Goal: Communication & Community: Answer question/provide support

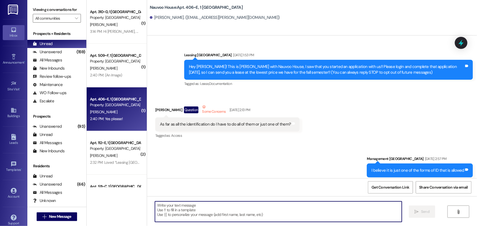
scroll to position [6918, 0]
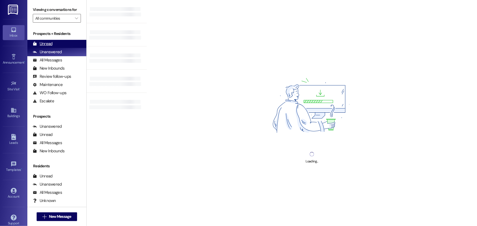
click at [55, 42] on div "Unread (0)" at bounding box center [56, 44] width 59 height 8
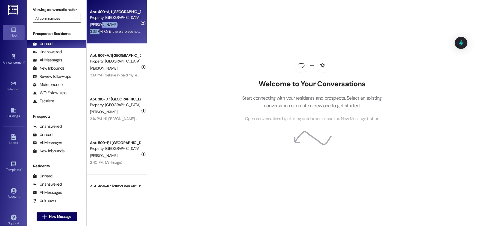
click at [96, 28] on div "Apt. 409~A, 1 Nauvoo House Property: Nauvoo House L. Kynerd 3:33 PM: Or is ther…" at bounding box center [117, 22] width 60 height 44
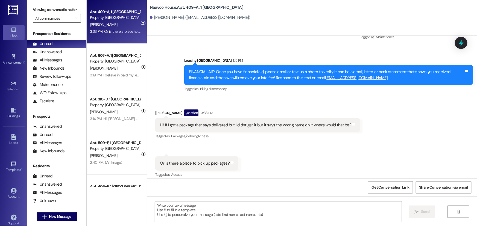
scroll to position [334, 0]
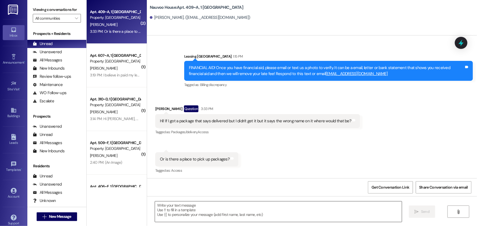
click at [170, 211] on textarea at bounding box center [278, 212] width 247 height 21
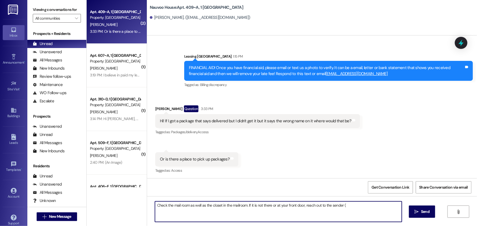
type textarea "Check the mail room as well as the closet in the mailroom. If it is not there o…"
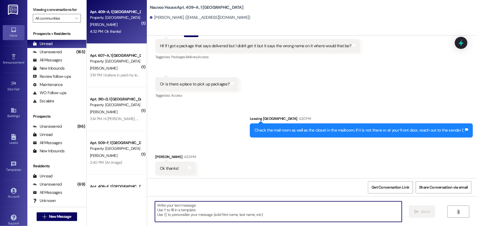
scroll to position [410, 0]
